Goal: Information Seeking & Learning: Learn about a topic

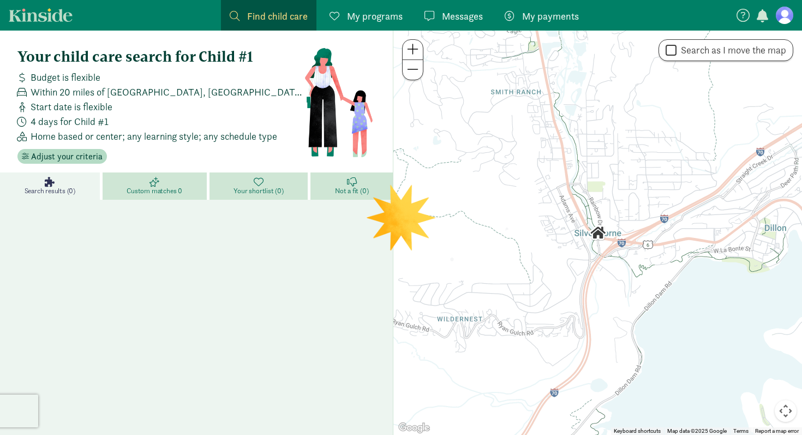
click at [346, 17] on div "My programs Programs" at bounding box center [365, 16] width 73 height 15
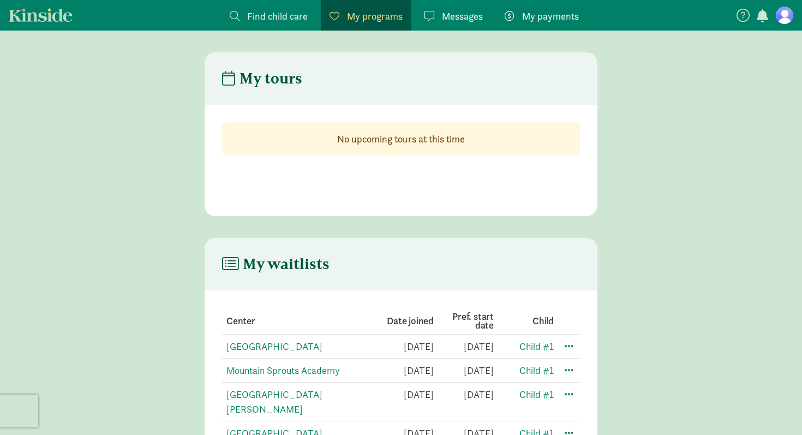
scroll to position [59, 0]
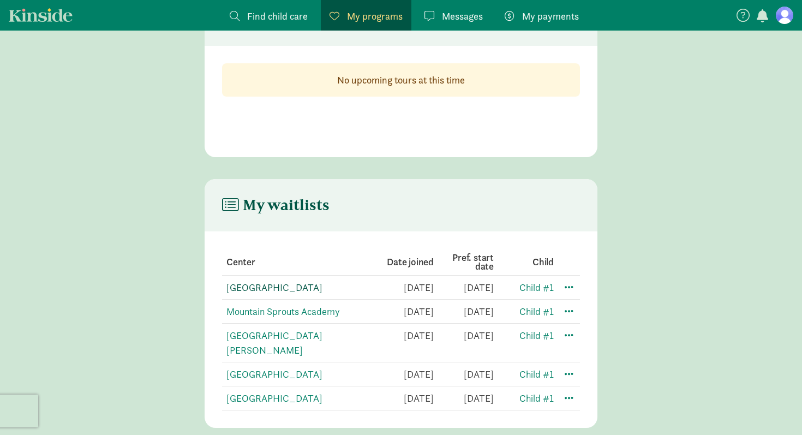
click at [307, 287] on link "Summit County Preschool" at bounding box center [274, 287] width 96 height 13
click at [542, 309] on link "Child #1" at bounding box center [536, 311] width 34 height 13
click at [296, 316] on link "Mountain Sprouts Academy" at bounding box center [282, 311] width 113 height 13
click at [307, 337] on link "Lake Dillon Preschool" at bounding box center [274, 342] width 96 height 27
click at [273, 368] on link "Carriage House" at bounding box center [274, 374] width 96 height 13
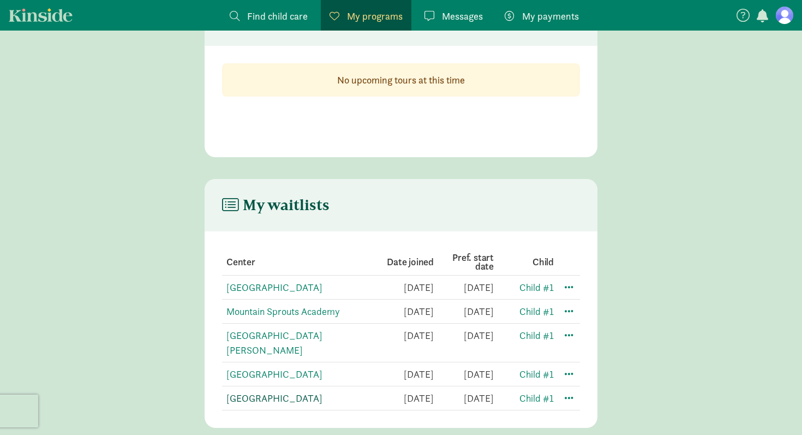
click at [301, 392] on link "Wildflower Nature School" at bounding box center [274, 398] width 96 height 13
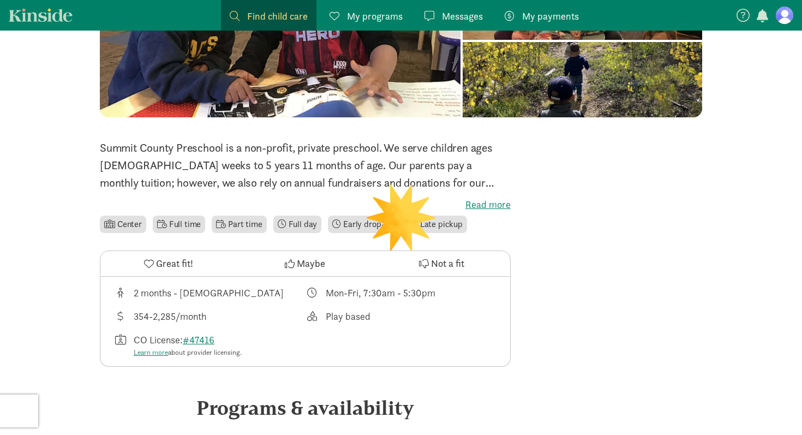
scroll to position [145, 0]
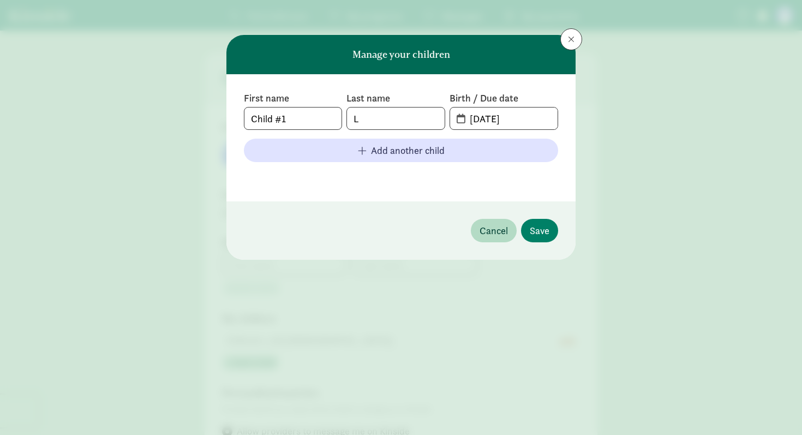
type input "[PERSON_NAME]"
type input "7038199748"
click at [547, 223] on span "Save" at bounding box center [540, 230] width 20 height 15
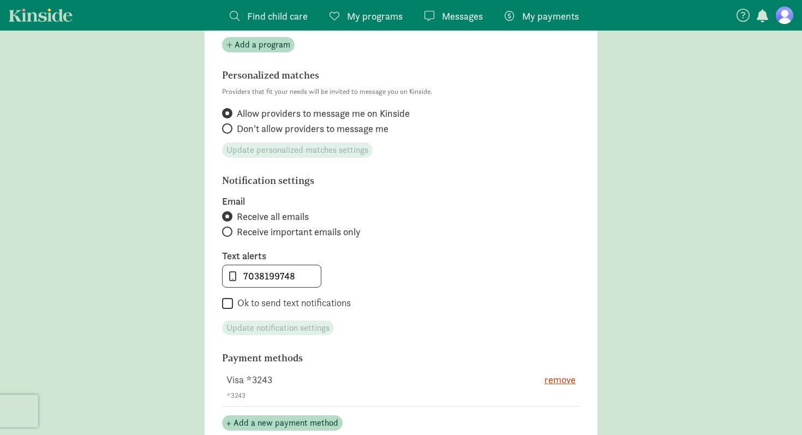
scroll to position [388, 0]
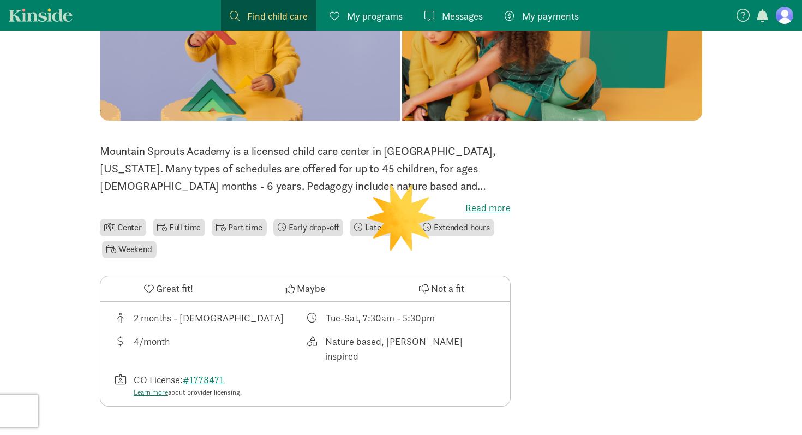
scroll to position [141, 0]
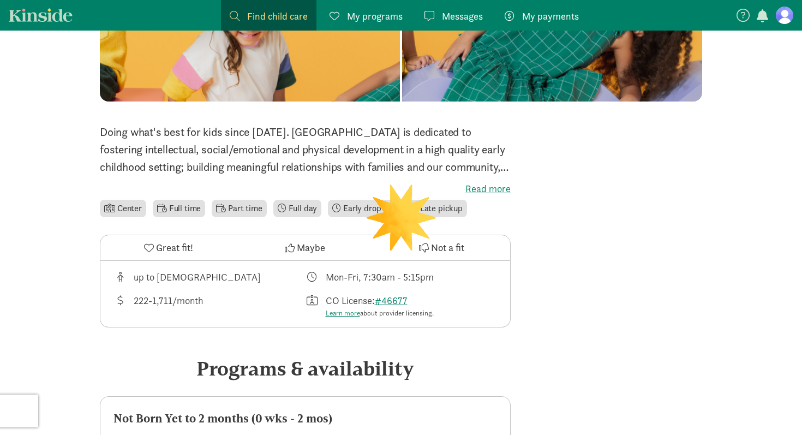
scroll to position [163, 0]
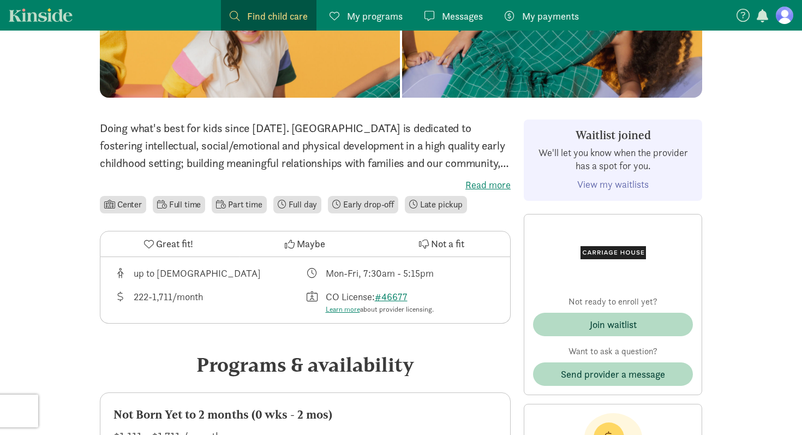
click at [484, 184] on label "Read more" at bounding box center [305, 184] width 411 height 13
click at [0, 0] on input "Read more" at bounding box center [0, 0] width 0 height 0
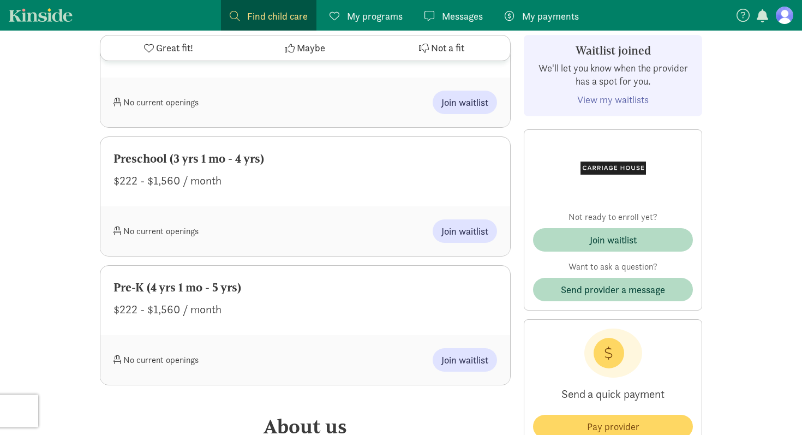
scroll to position [1157, 0]
